Goal: Transaction & Acquisition: Purchase product/service

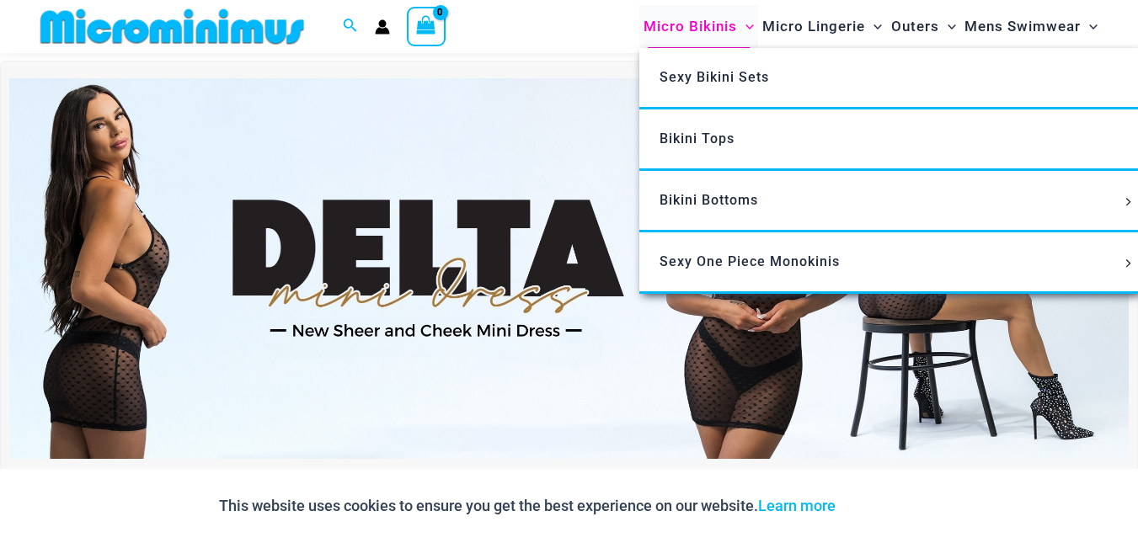
scroll to position [408, 0]
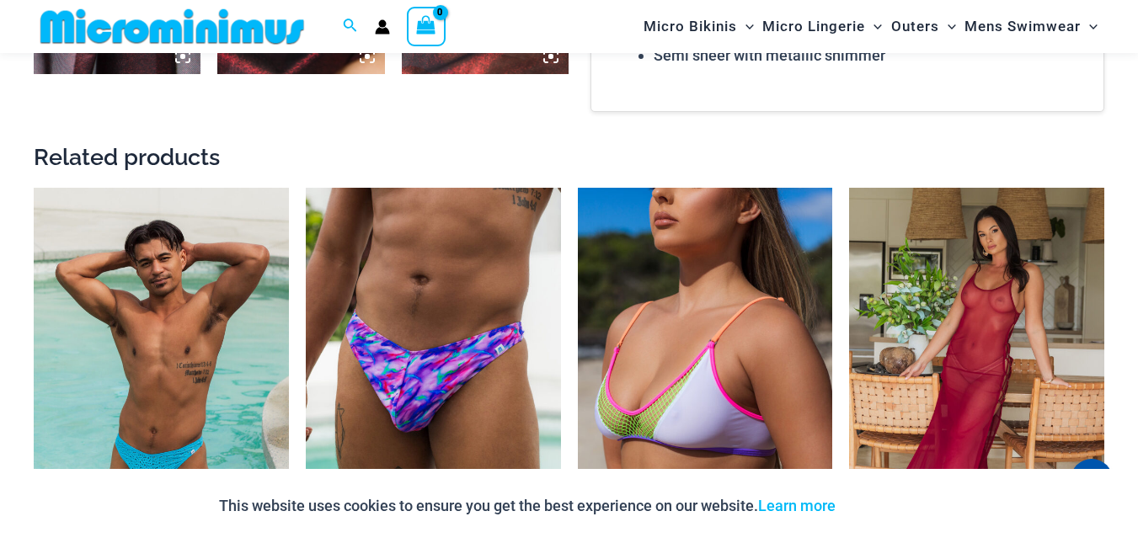
scroll to position [1754, 0]
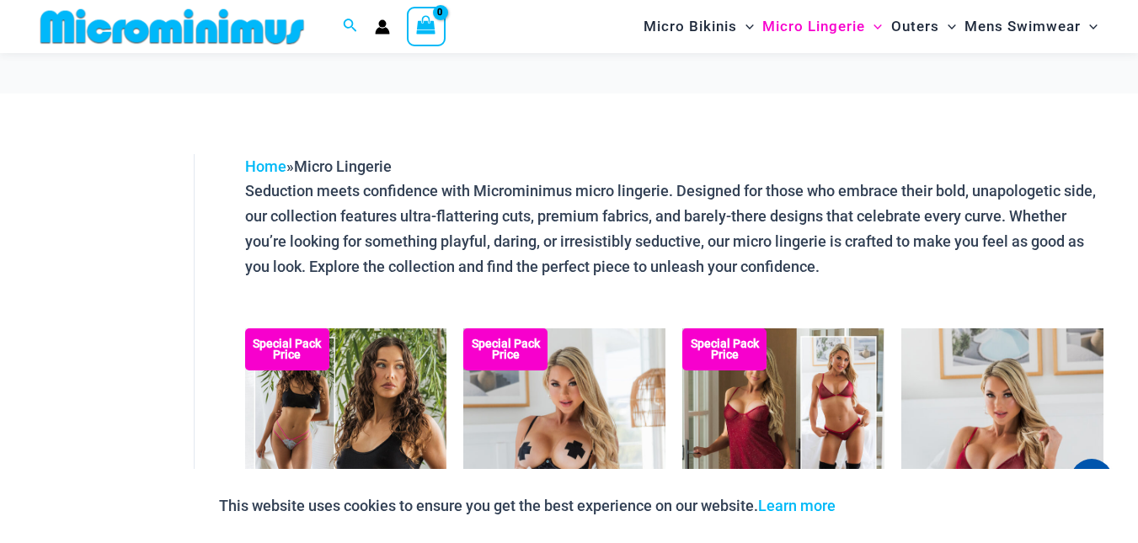
scroll to position [324, 0]
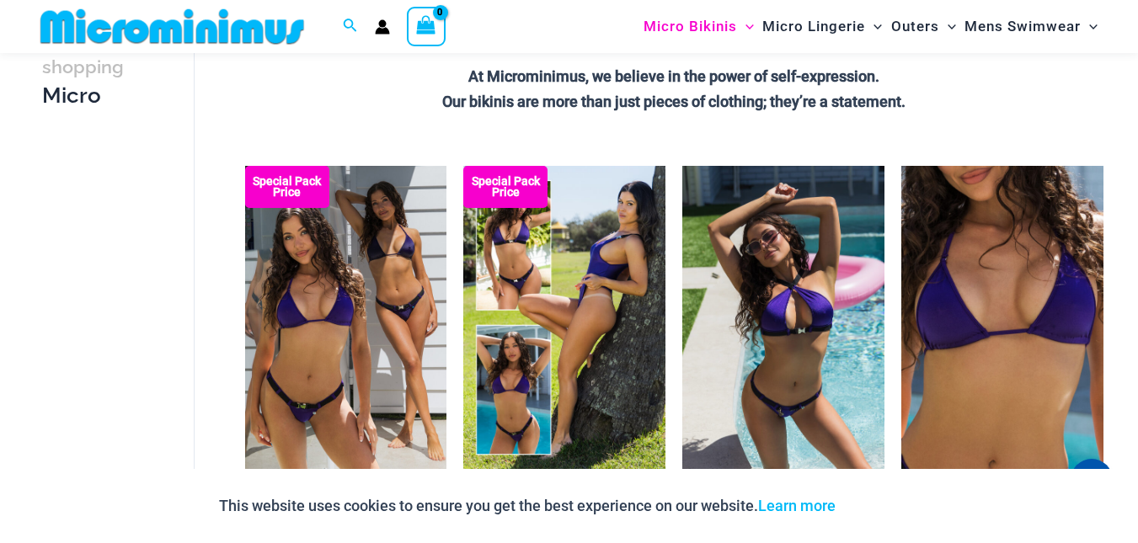
scroll to position [575, 0]
